Goal: Find specific page/section: Find specific page/section

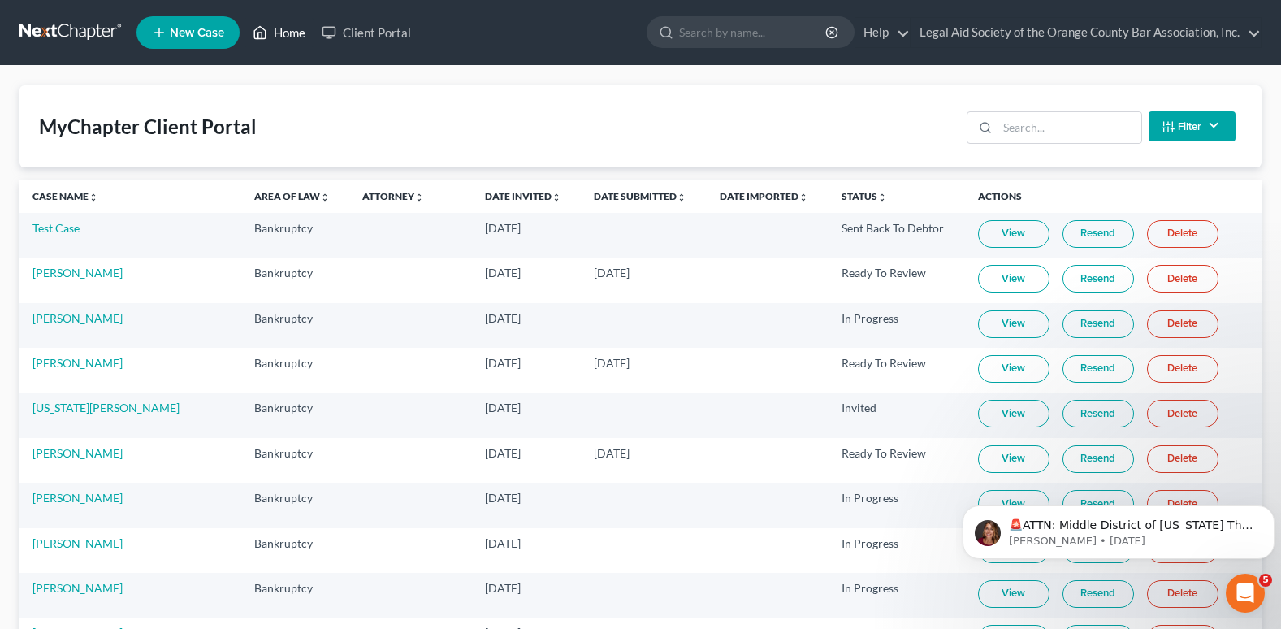
click at [297, 39] on link "Home" at bounding box center [279, 32] width 69 height 29
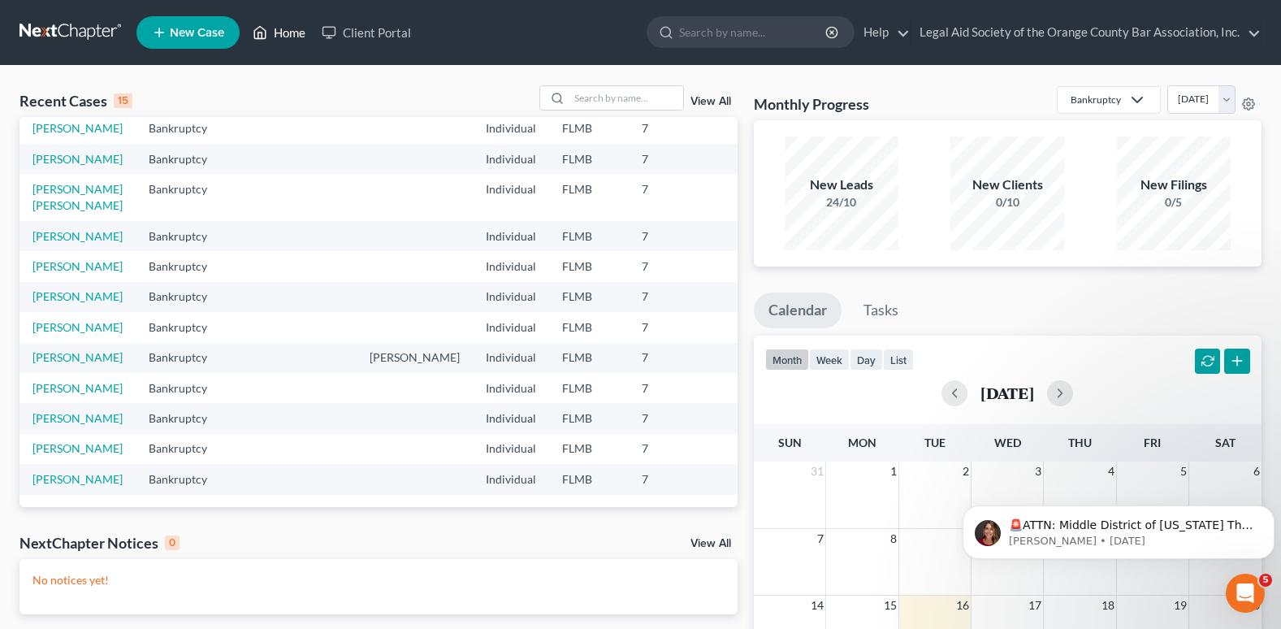
scroll to position [210, 0]
click at [617, 97] on input "search" at bounding box center [626, 98] width 114 height 24
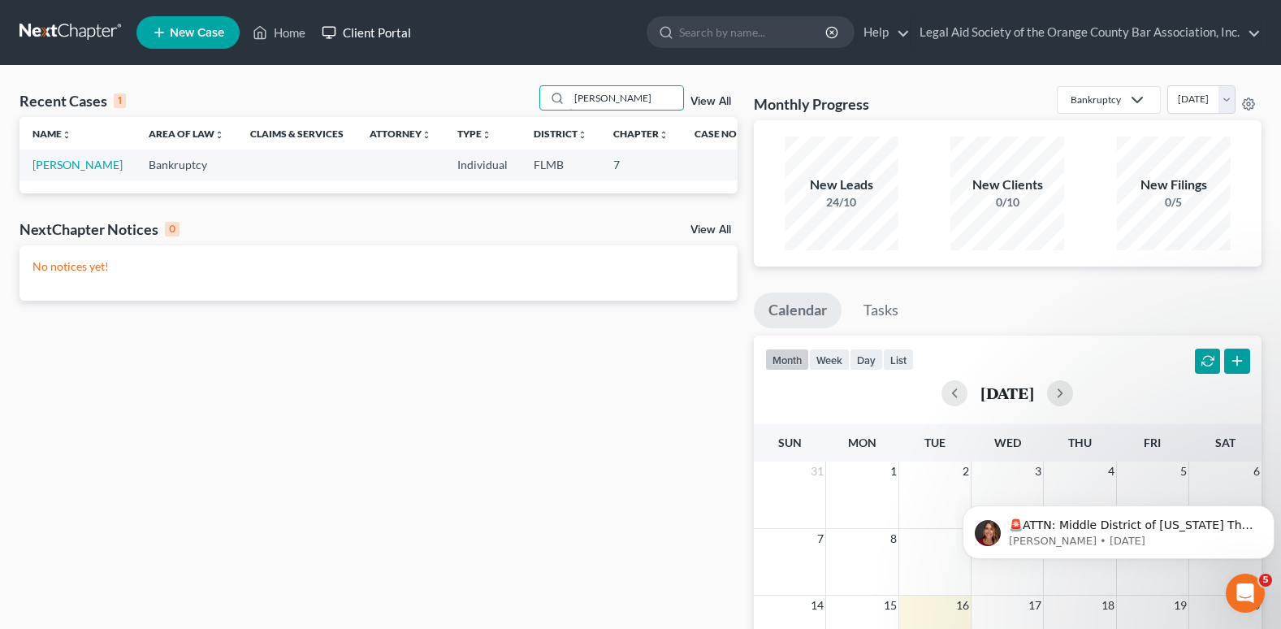
type input "jones"
click at [377, 29] on link "Client Portal" at bounding box center [367, 32] width 106 height 29
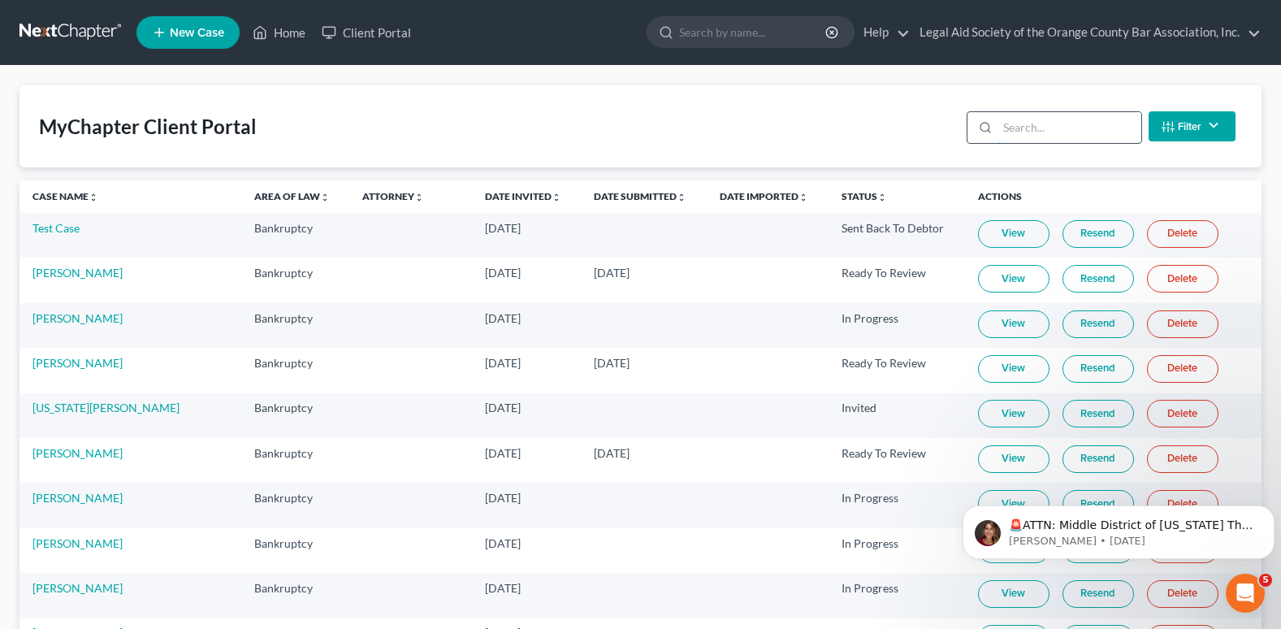
click at [1006, 138] on input "search" at bounding box center [1070, 127] width 144 height 31
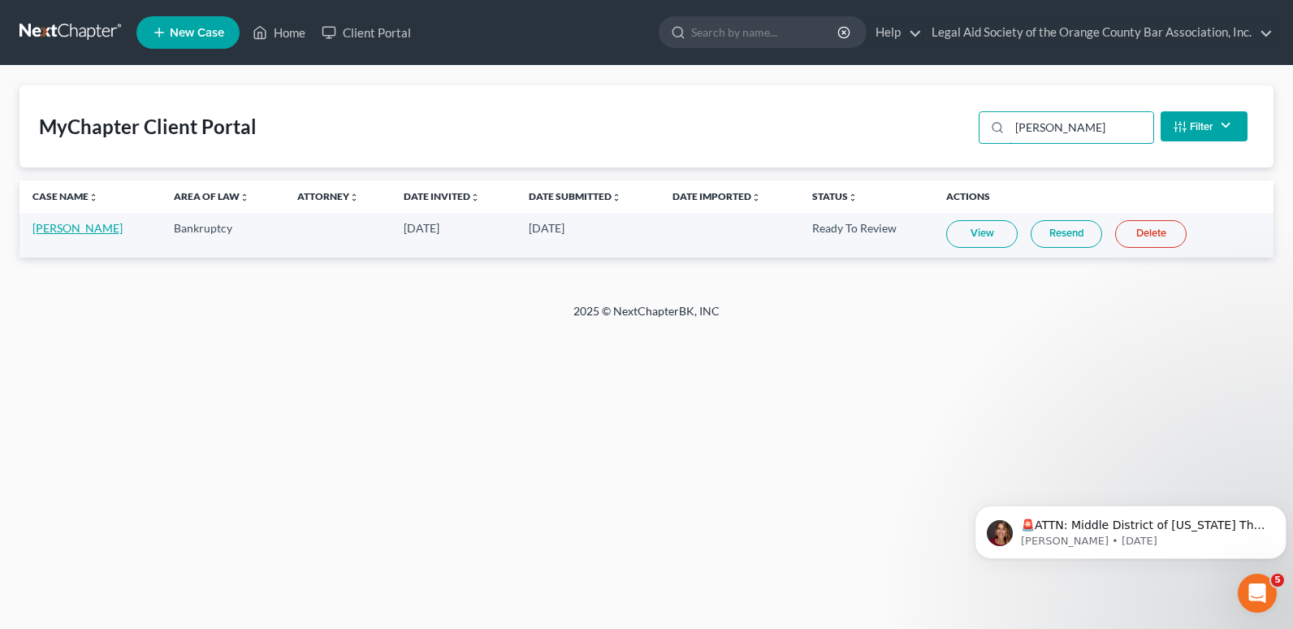
type input "jones"
click at [74, 234] on link "[PERSON_NAME]" at bounding box center [77, 228] width 90 height 14
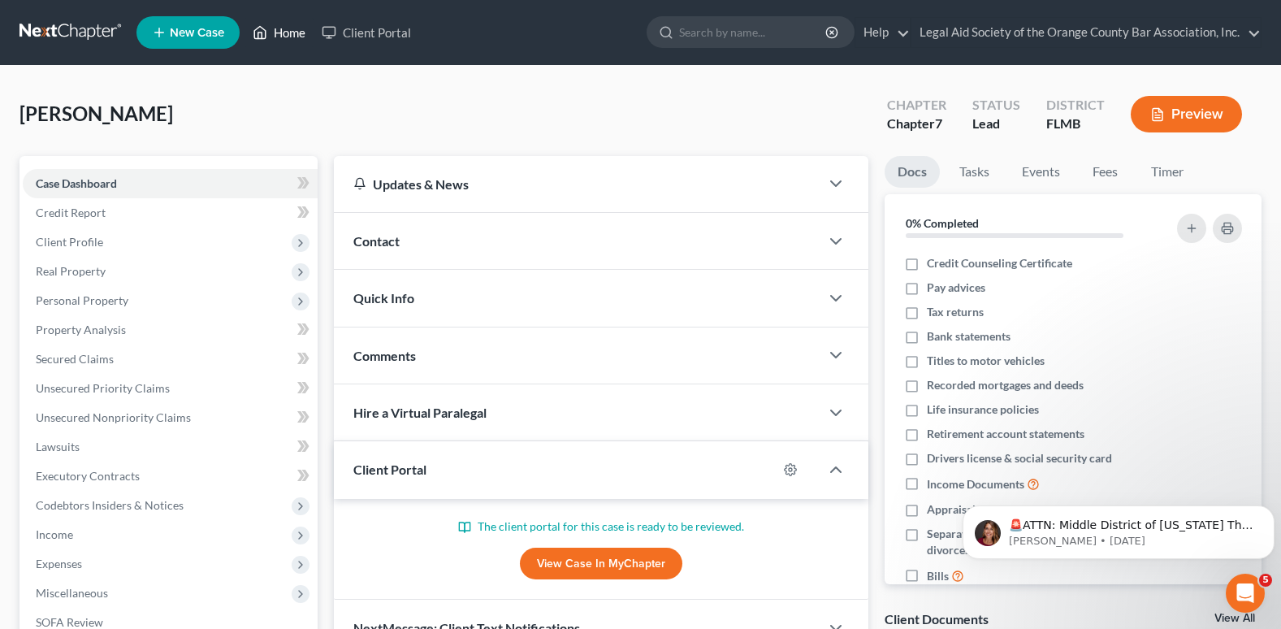
click at [272, 34] on link "Home" at bounding box center [279, 32] width 69 height 29
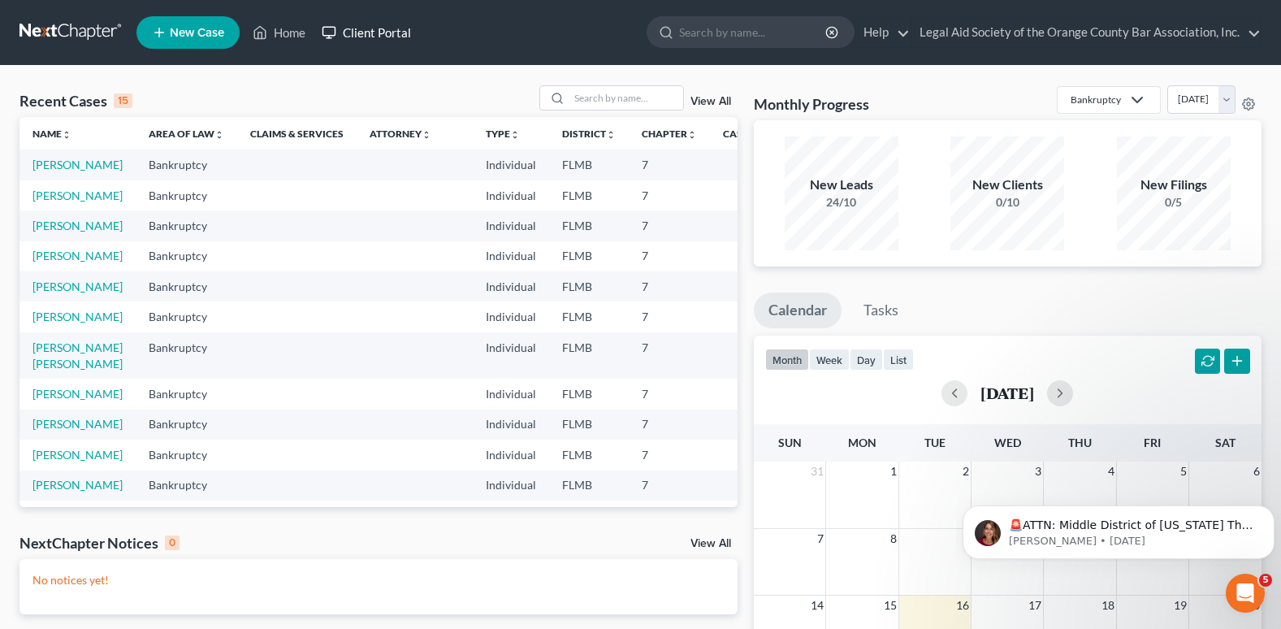
click at [381, 32] on link "Client Portal" at bounding box center [367, 32] width 106 height 29
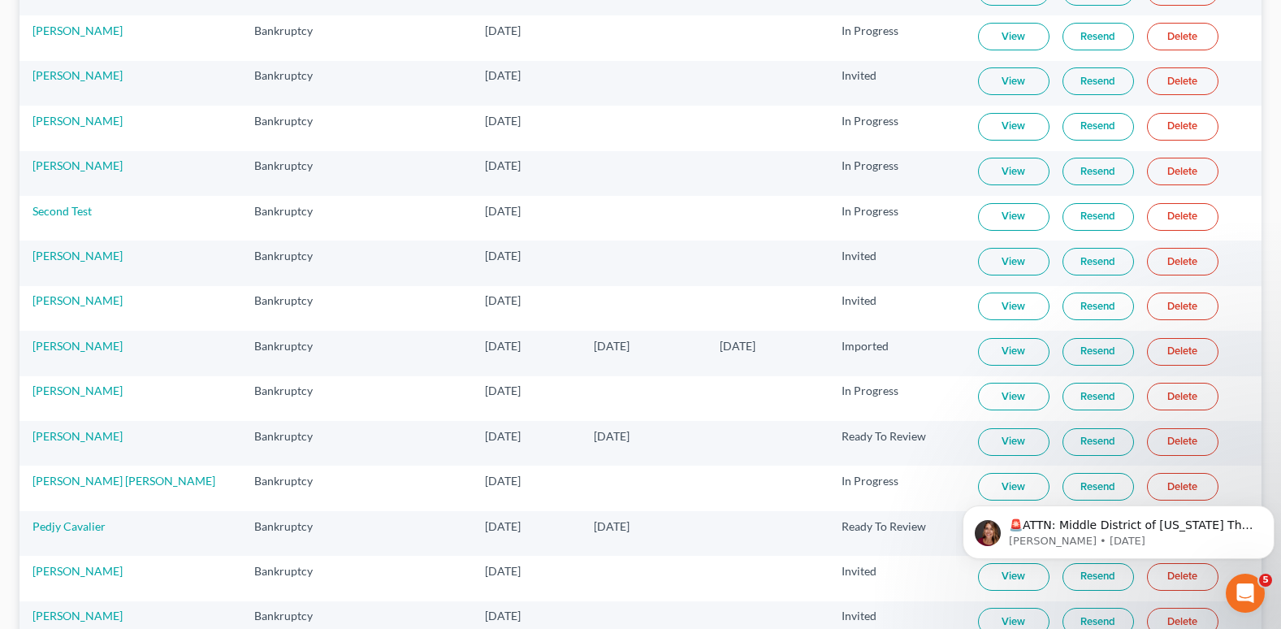
scroll to position [1414, 0]
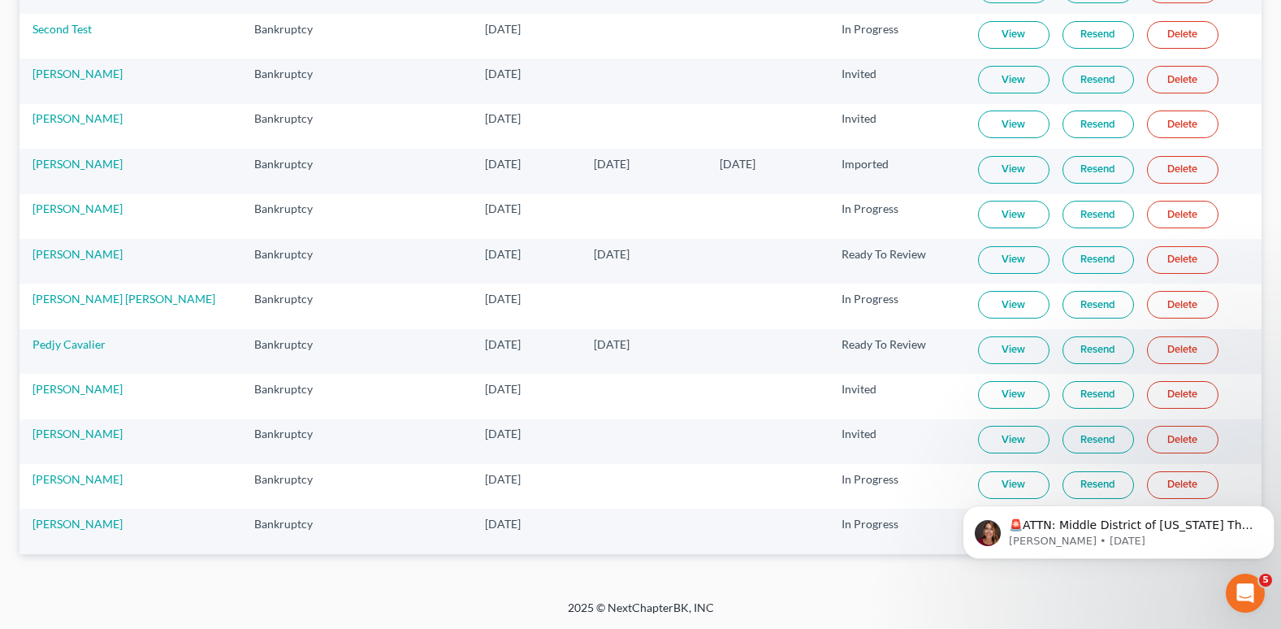
click at [990, 259] on link "View" at bounding box center [1013, 260] width 71 height 28
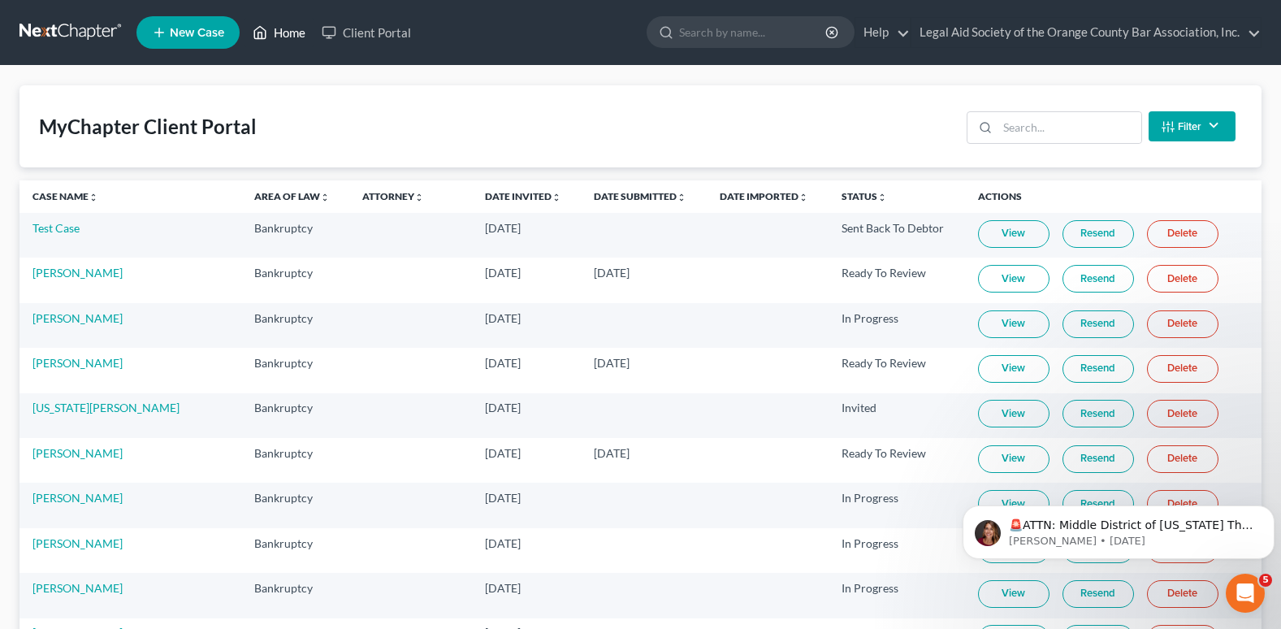
click at [297, 33] on link "Home" at bounding box center [279, 32] width 69 height 29
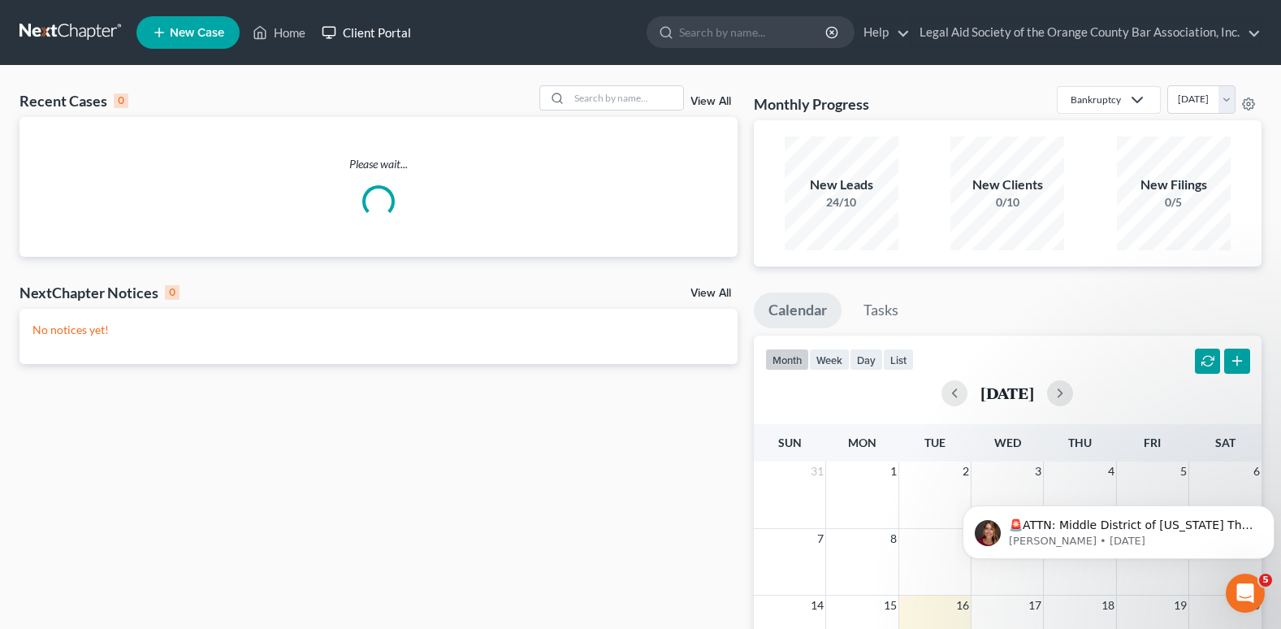
click at [370, 36] on link "Client Portal" at bounding box center [367, 32] width 106 height 29
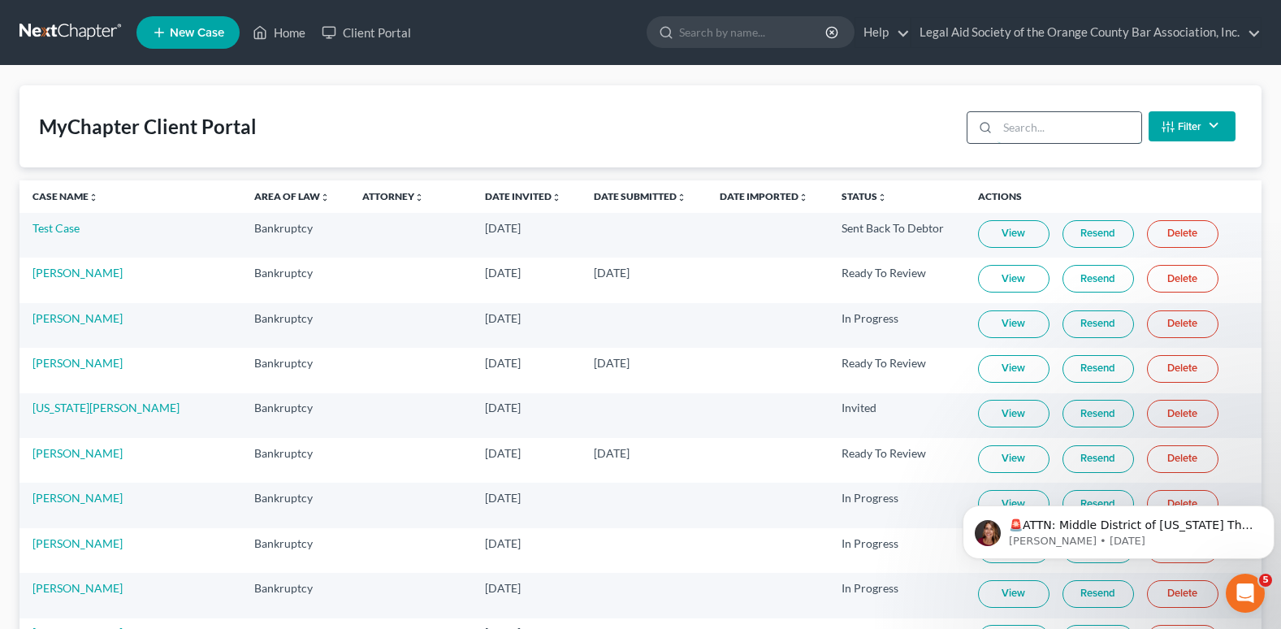
click at [1026, 127] on input "search" at bounding box center [1070, 127] width 144 height 31
click at [60, 223] on link "Test Case" at bounding box center [55, 228] width 47 height 14
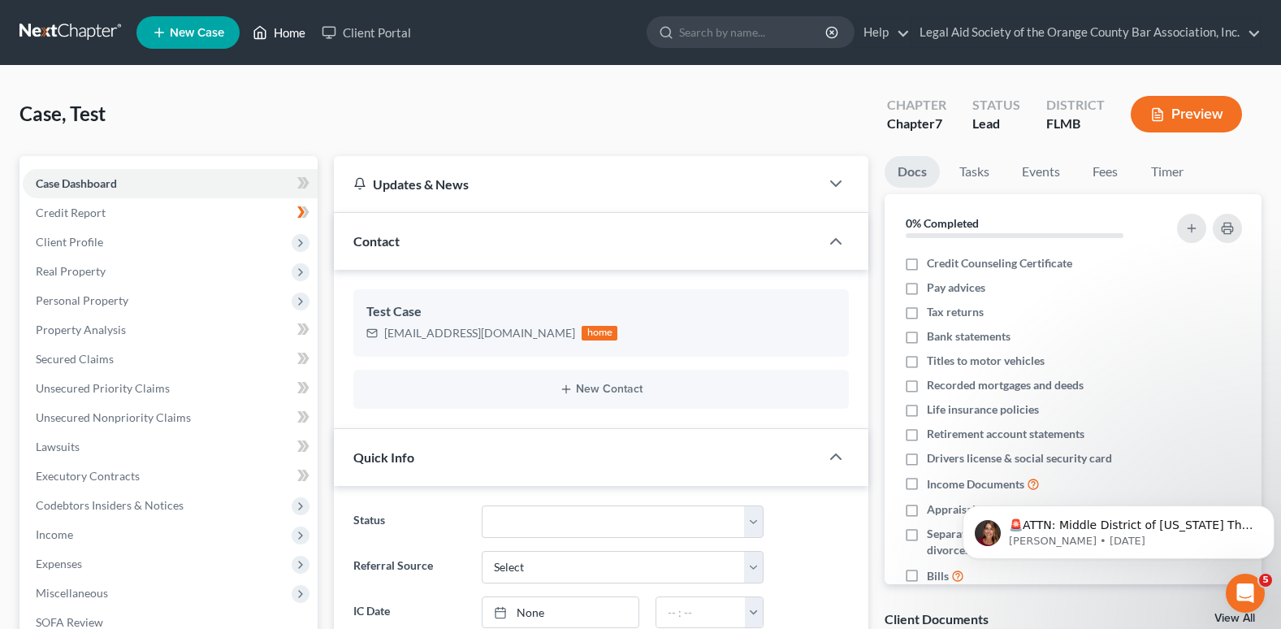
click at [291, 30] on link "Home" at bounding box center [279, 32] width 69 height 29
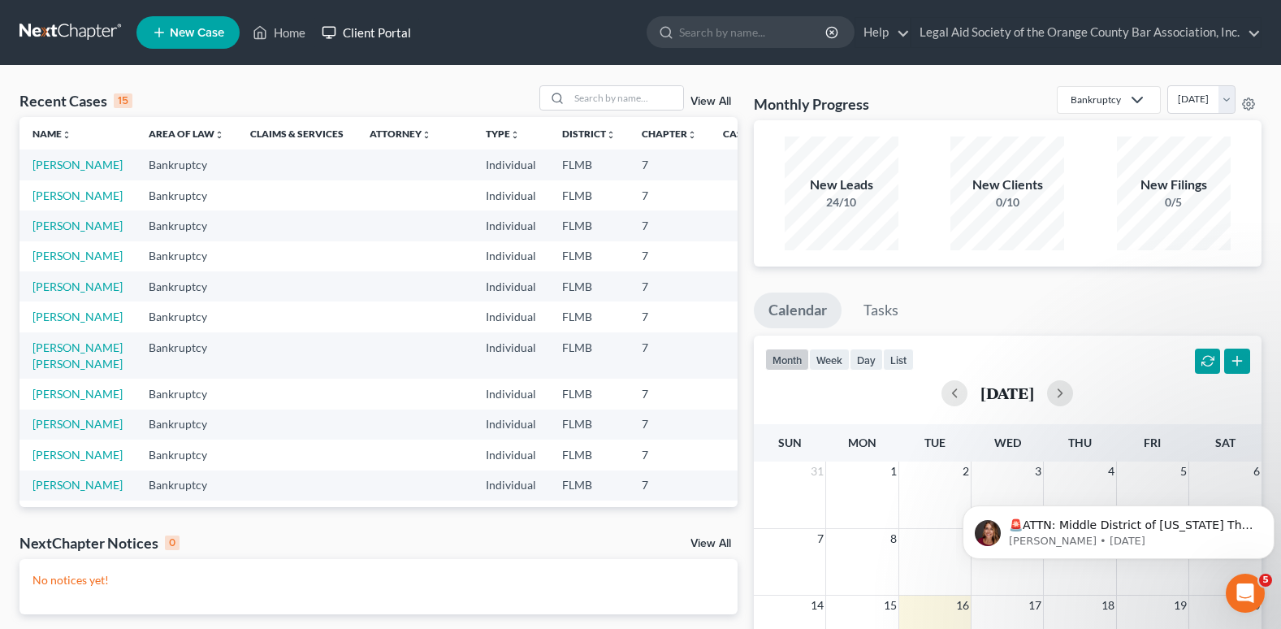
click at [384, 29] on link "Client Portal" at bounding box center [367, 32] width 106 height 29
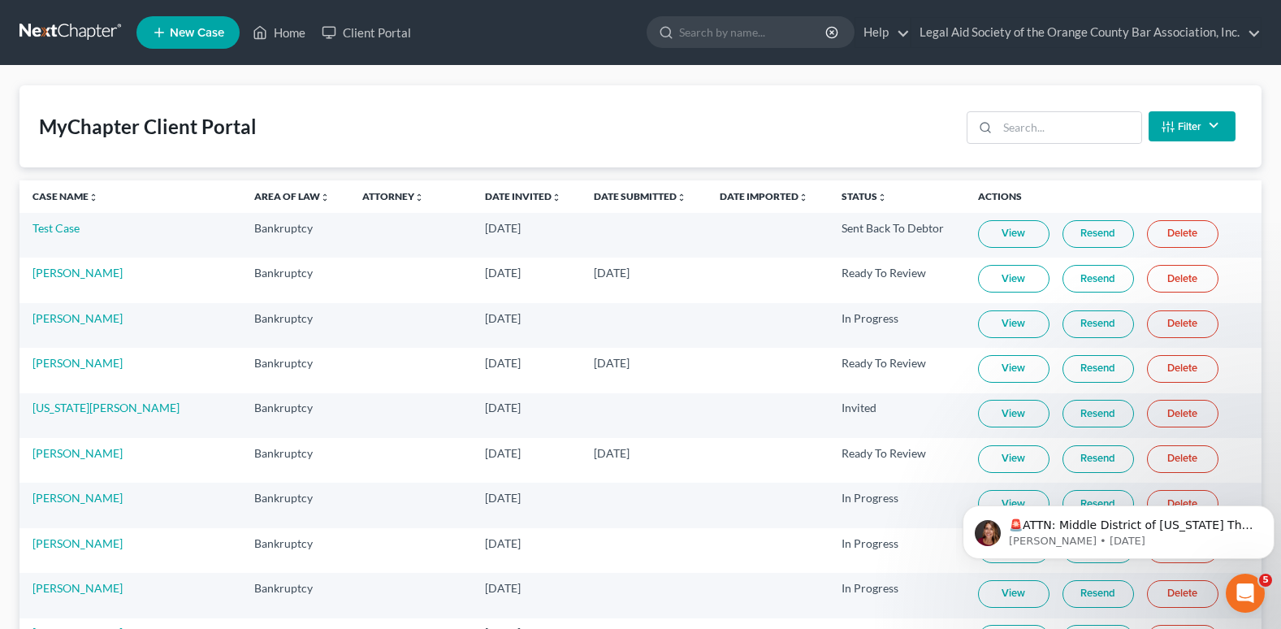
click at [994, 224] on link "View" at bounding box center [1013, 234] width 71 height 28
